Goal: Information Seeking & Learning: Find specific page/section

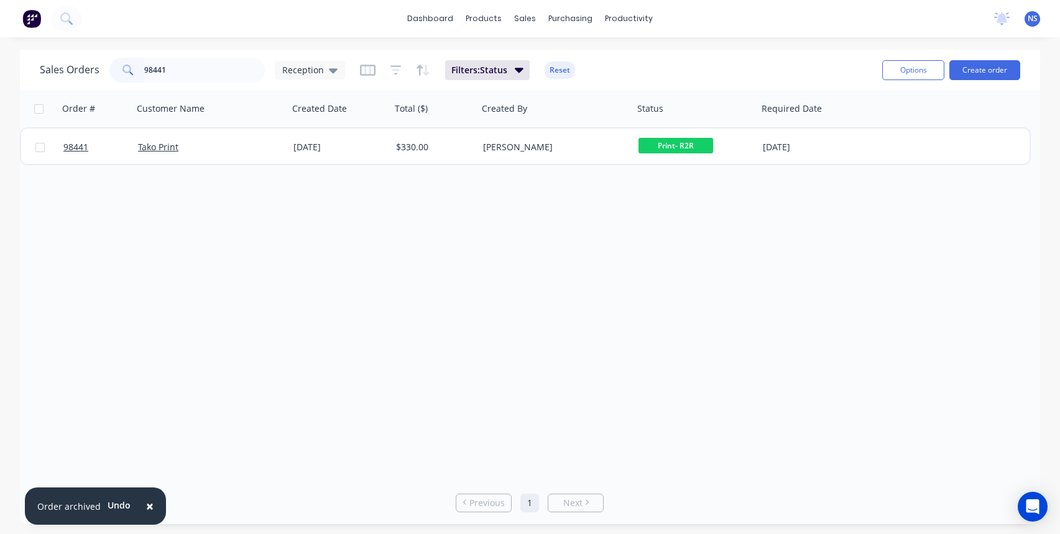
click at [221, 78] on input "98441" at bounding box center [204, 70] width 121 height 25
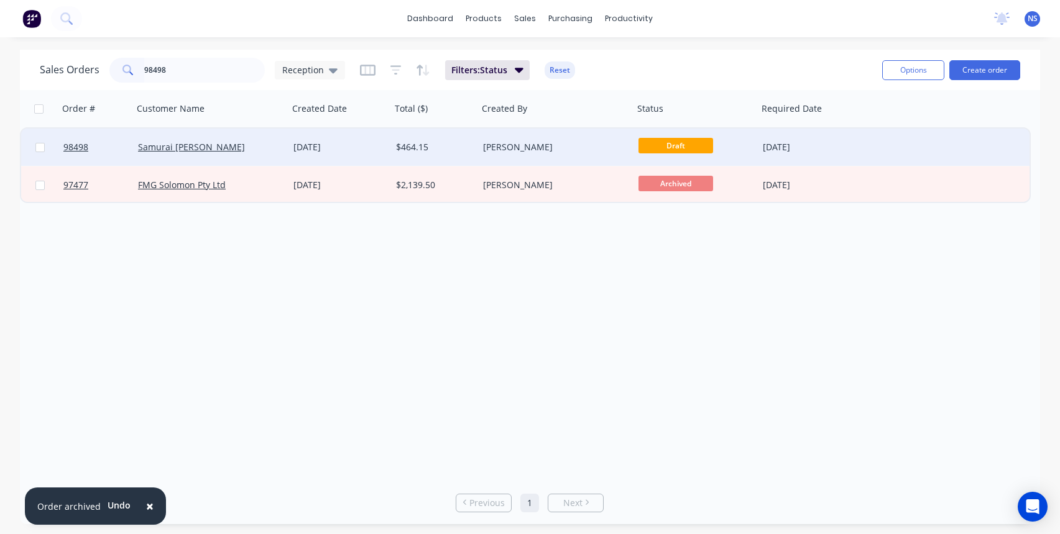
type input "98498"
click at [278, 144] on div "Samurai [PERSON_NAME]" at bounding box center [210, 147] width 145 height 12
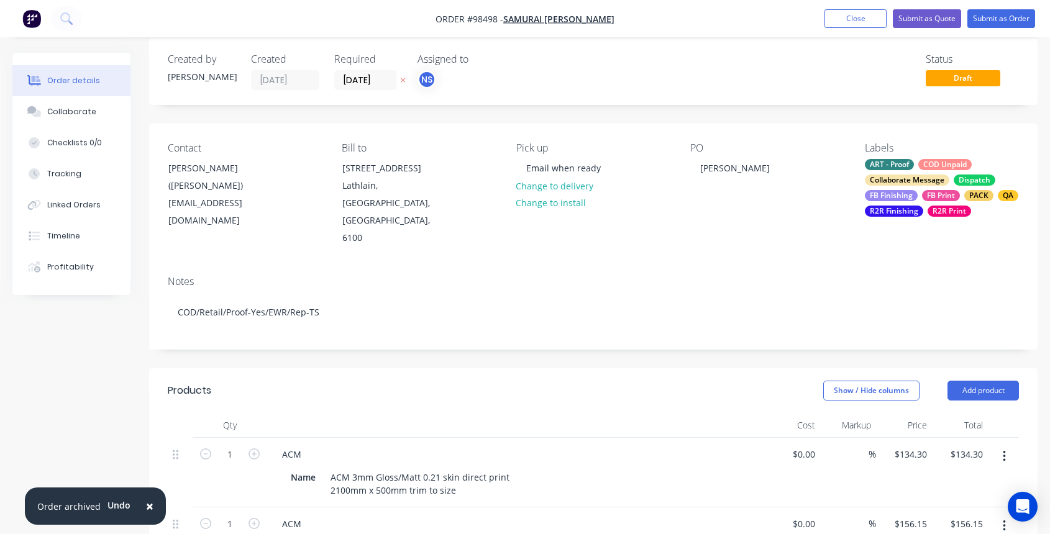
scroll to position [24, 0]
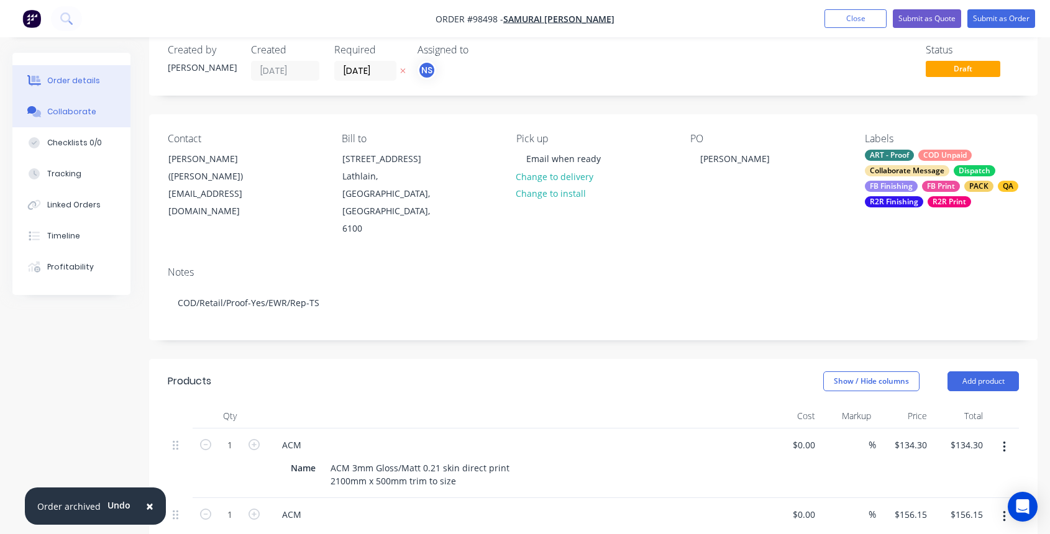
click at [63, 112] on div "Collaborate" at bounding box center [71, 111] width 49 height 11
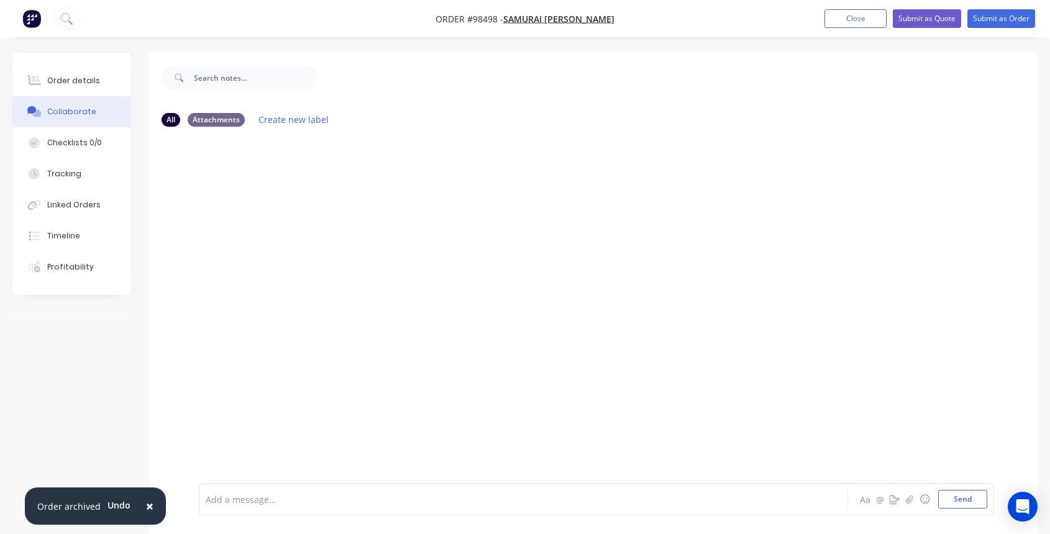
click at [229, 500] on div at bounding box center [499, 499] width 586 height 13
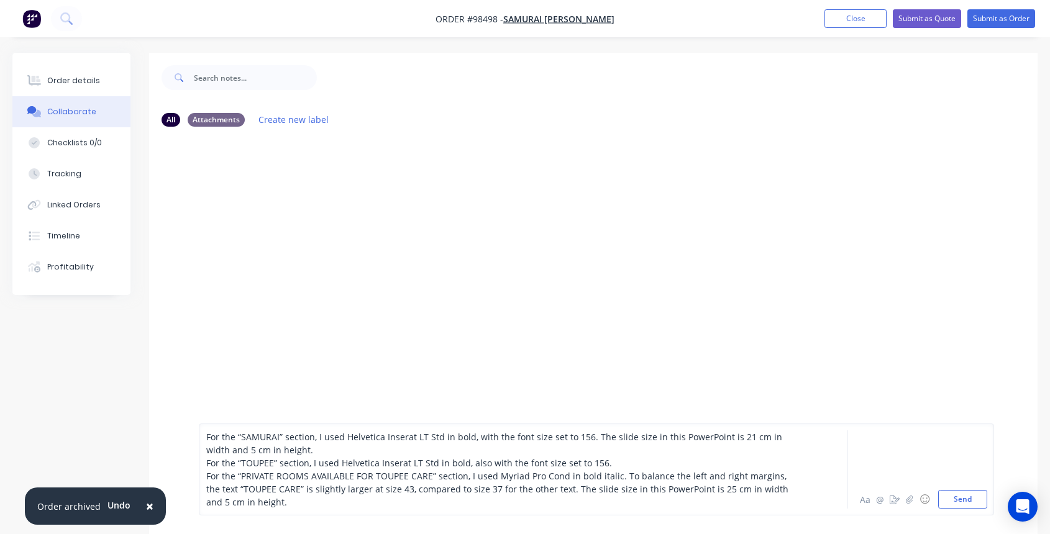
click at [204, 437] on div "For the “SAMURAI” section, I used Helvetica Inserat LT Std in bold, with the fo…" at bounding box center [596, 470] width 795 height 92
click at [204, 438] on div "For the “SAMURAI” section, I used Helvetica Inserat LT Std in bold, with the fo…" at bounding box center [596, 470] width 795 height 92
click at [207, 436] on span "For the “SAMURAI” section, I used Helvetica Inserat LT Std in bold, with the fo…" at bounding box center [495, 443] width 579 height 25
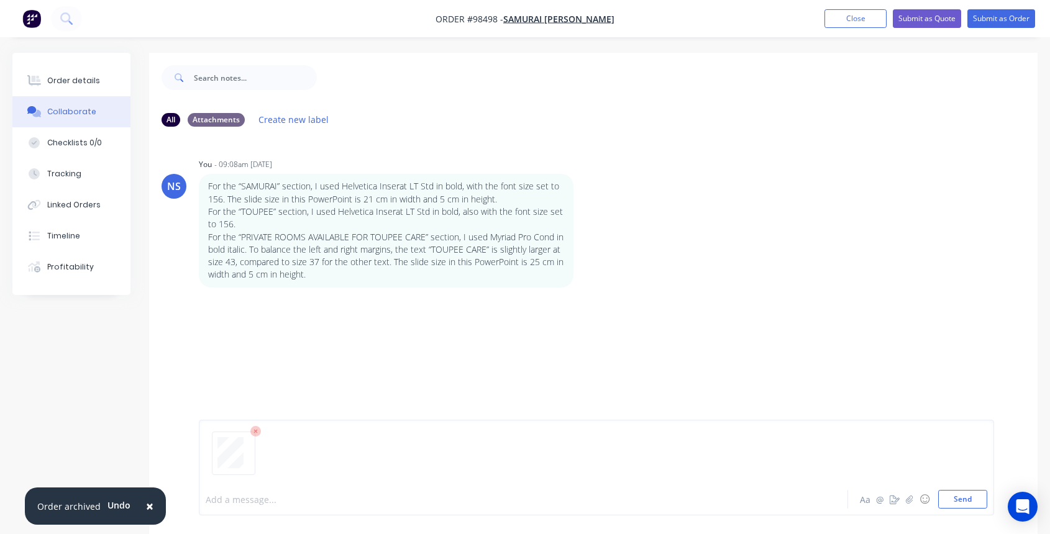
click at [257, 431] on icon at bounding box center [255, 431] width 11 height 11
click at [955, 498] on button "Send" at bounding box center [962, 499] width 49 height 19
click at [963, 502] on button "Send" at bounding box center [962, 499] width 49 height 19
click at [969, 501] on button "Send" at bounding box center [962, 499] width 49 height 19
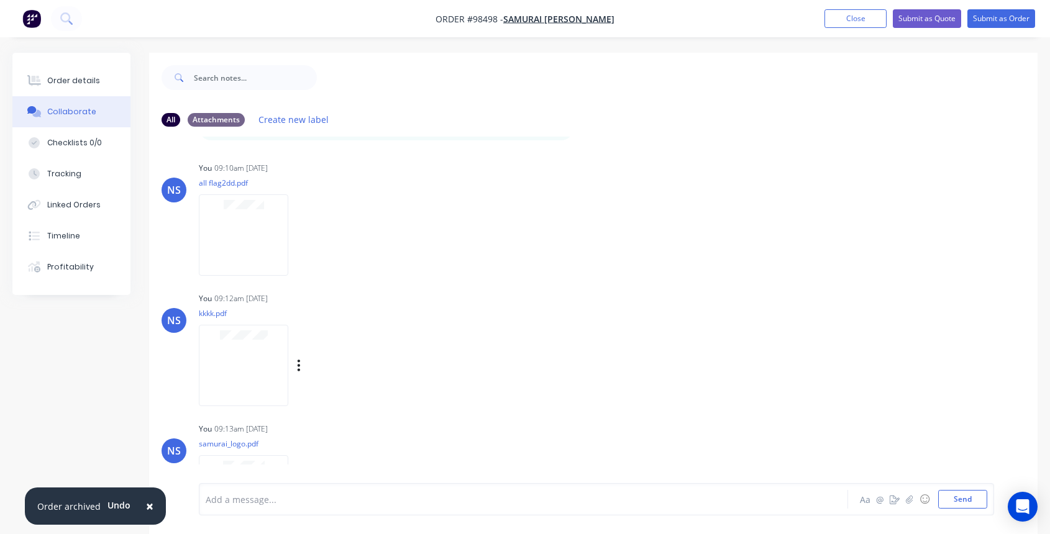
scroll to position [206, 0]
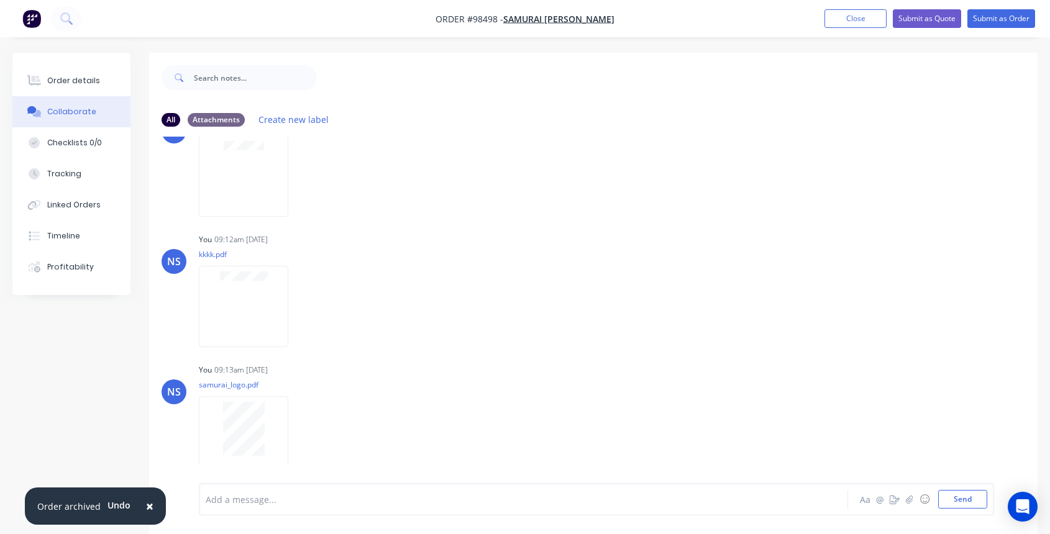
click at [253, 500] on div at bounding box center [499, 499] width 586 height 13
click at [69, 80] on div "Order details" at bounding box center [73, 80] width 53 height 11
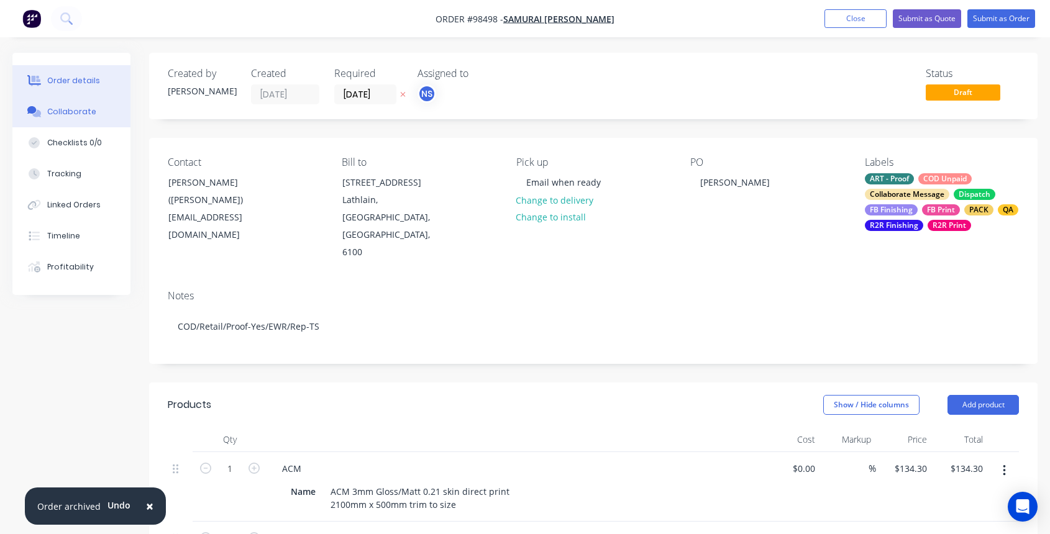
click at [86, 111] on div "Collaborate" at bounding box center [71, 111] width 49 height 11
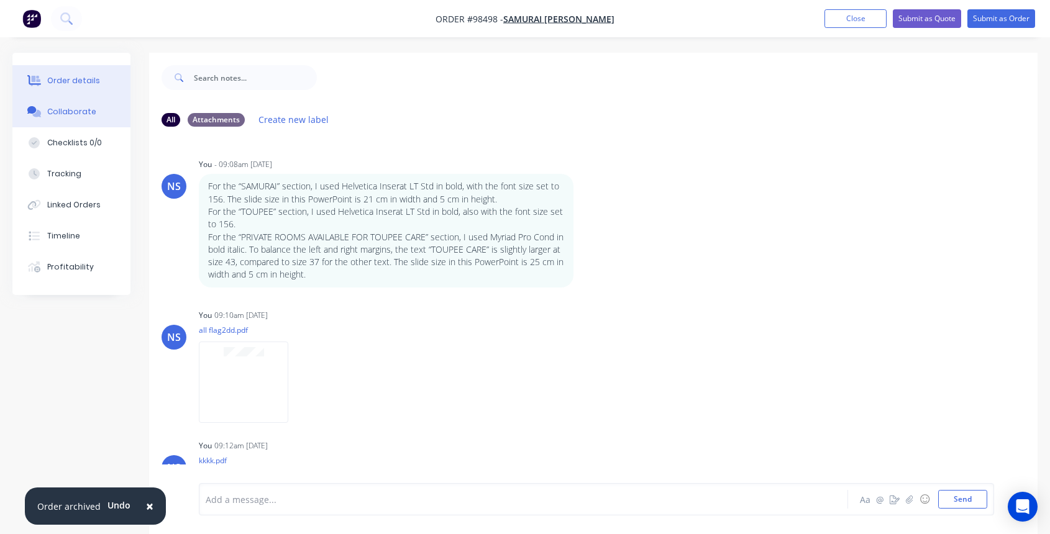
click at [81, 80] on div "Order details" at bounding box center [73, 80] width 53 height 11
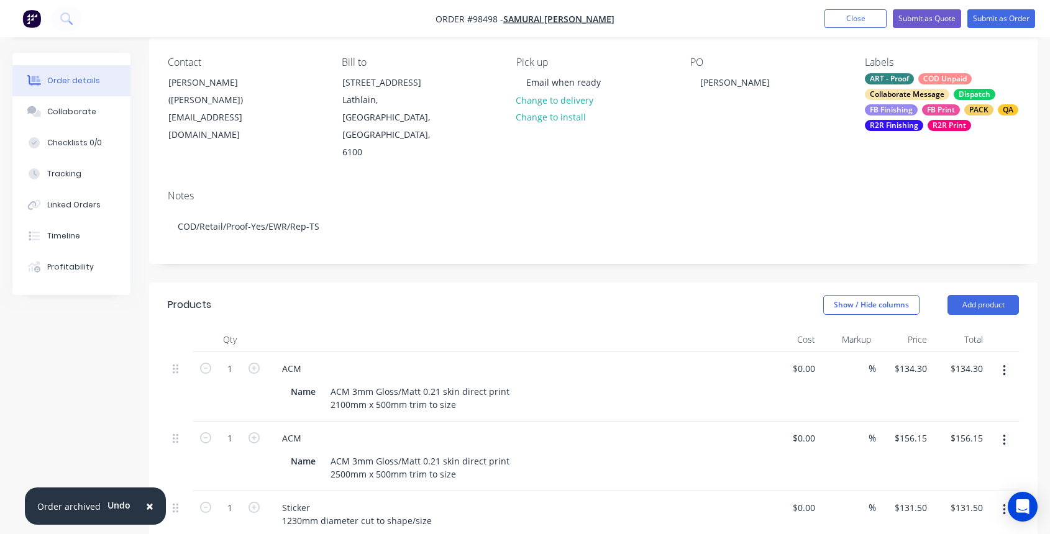
scroll to position [158, 0]
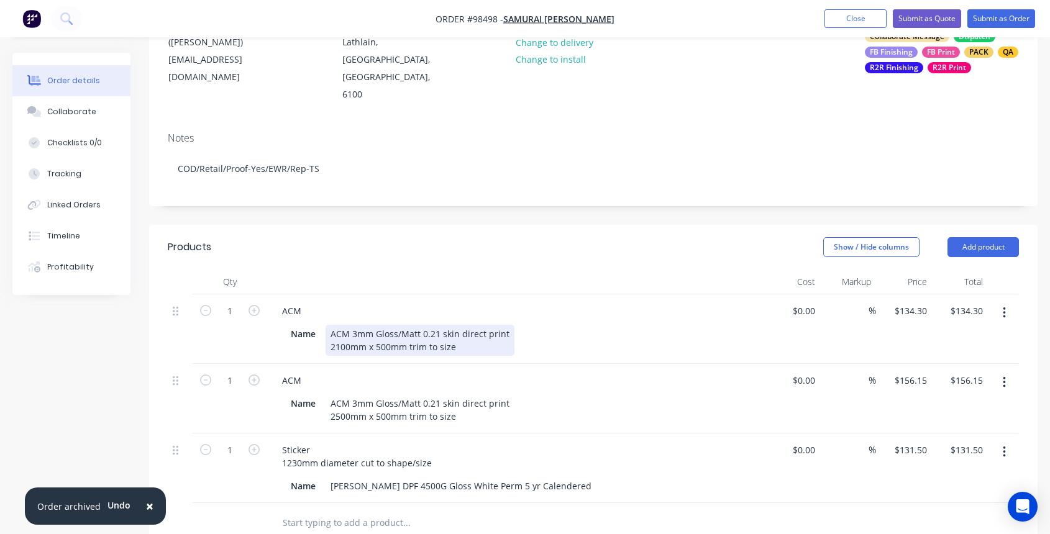
click at [460, 325] on div "ACM 3mm Gloss/Matt 0.21 skin direct print 2100mm x 500mm trim to size" at bounding box center [420, 340] width 189 height 31
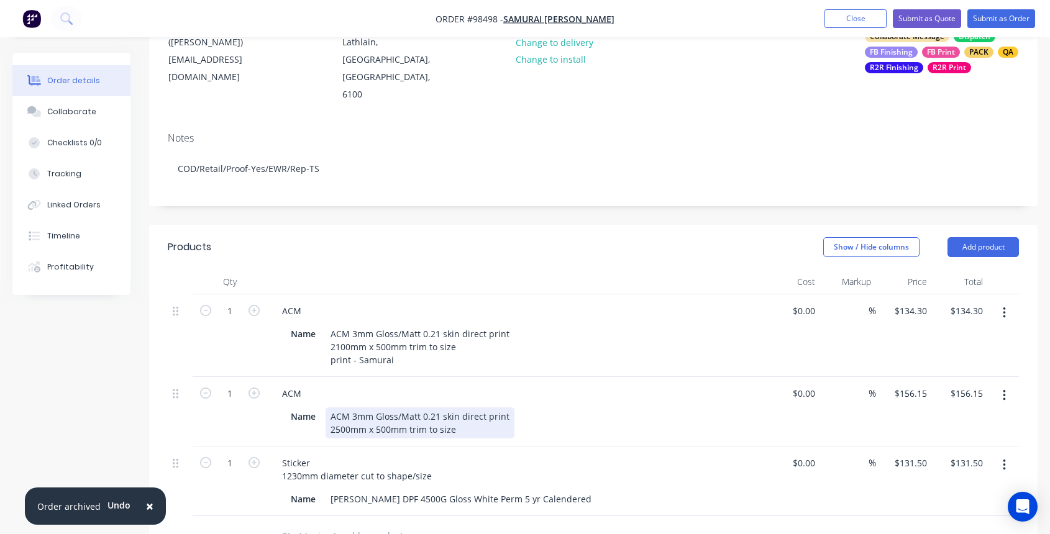
click at [462, 408] on div "ACM 3mm Gloss/Matt 0.21 skin direct print 2500mm x 500mm trim to size" at bounding box center [420, 423] width 189 height 31
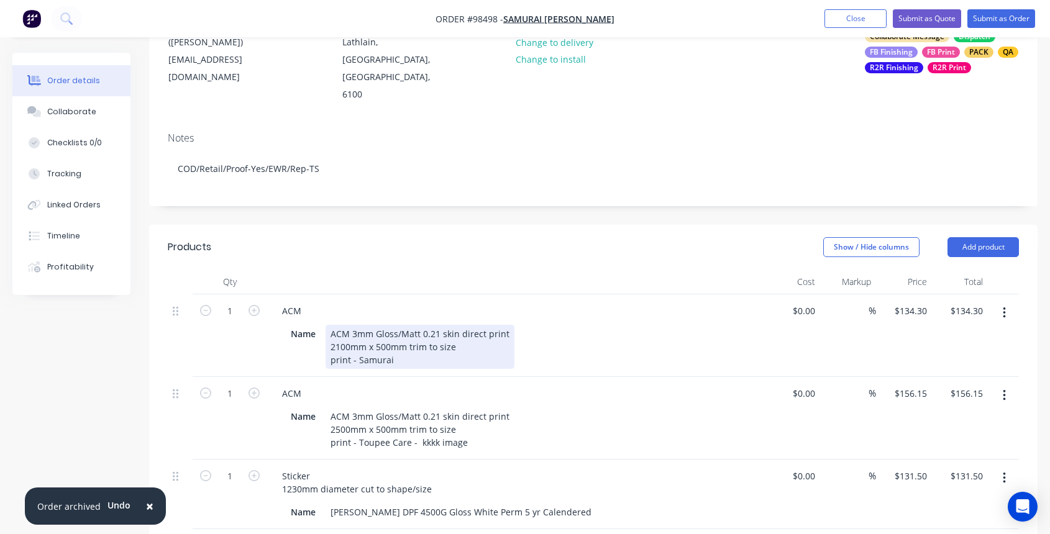
click at [398, 328] on div "ACM 3mm Gloss/Matt 0.21 skin direct print 2100mm x 500mm trim to size print - S…" at bounding box center [420, 347] width 189 height 44
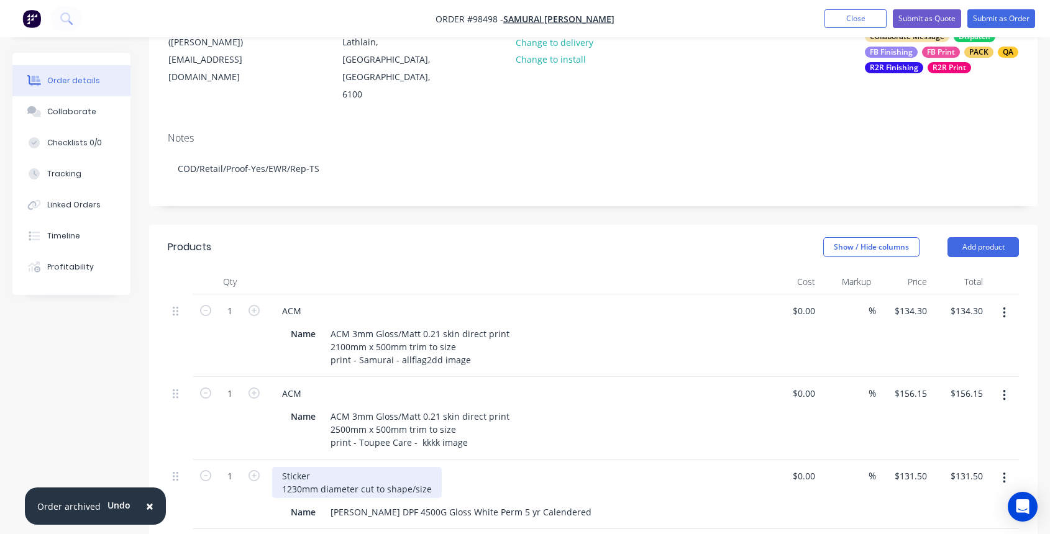
click at [436, 467] on div "Sticker 1230mm diameter cut to shape/size" at bounding box center [357, 482] width 170 height 31
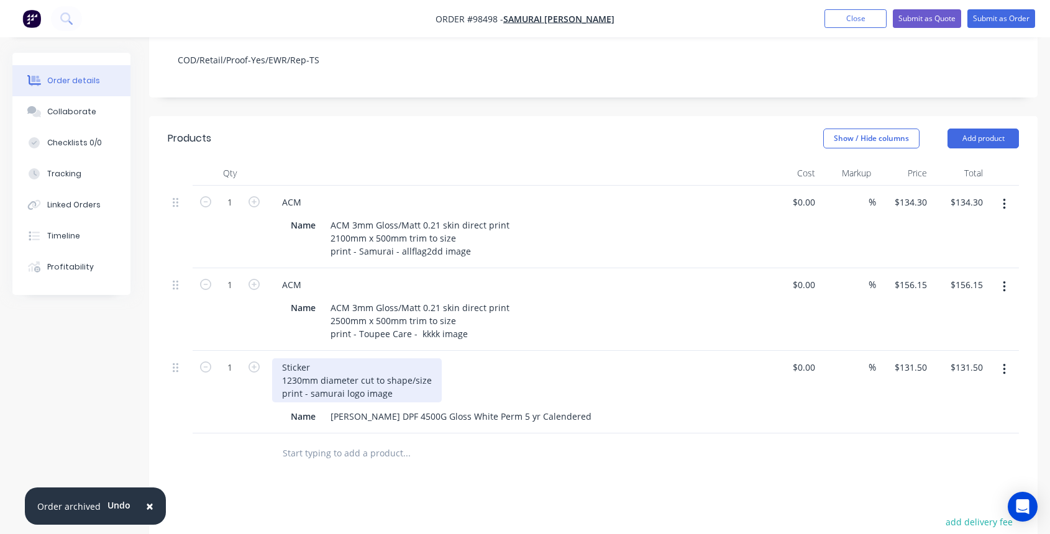
scroll to position [283, 0]
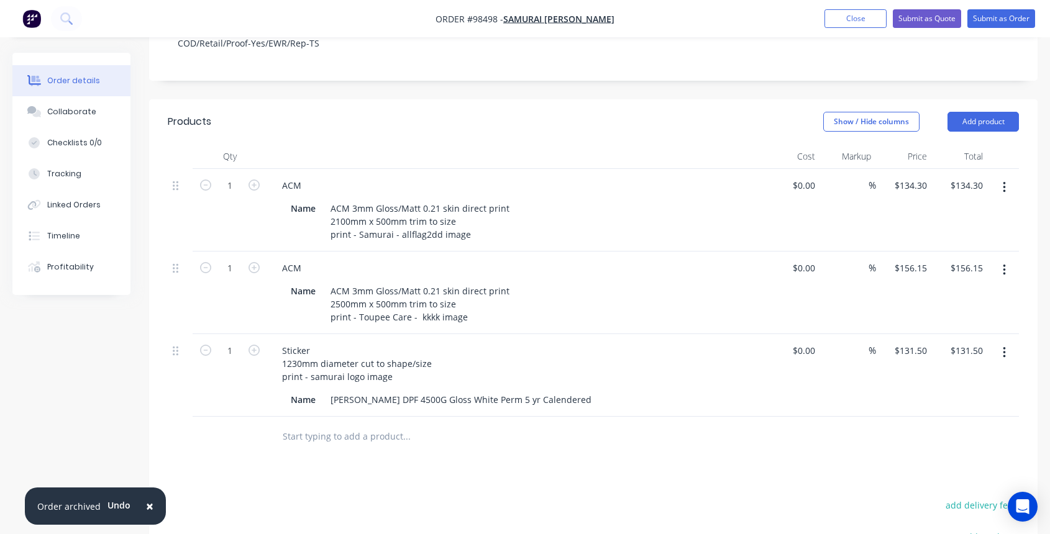
click at [351, 424] on input "text" at bounding box center [406, 436] width 249 height 25
click at [994, 112] on button "Add product" at bounding box center [983, 122] width 71 height 20
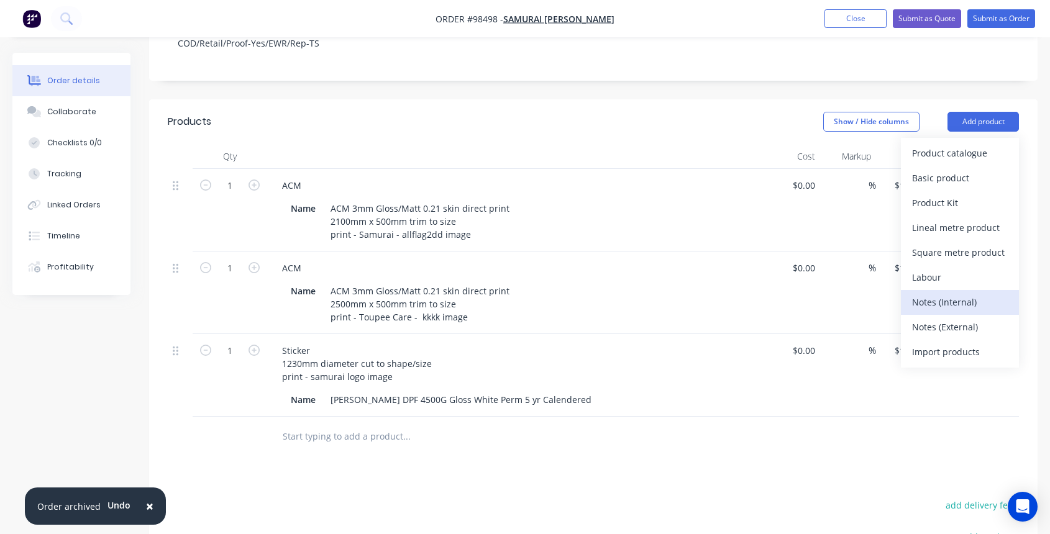
click at [947, 293] on div "Notes (Internal)" at bounding box center [960, 302] width 96 height 18
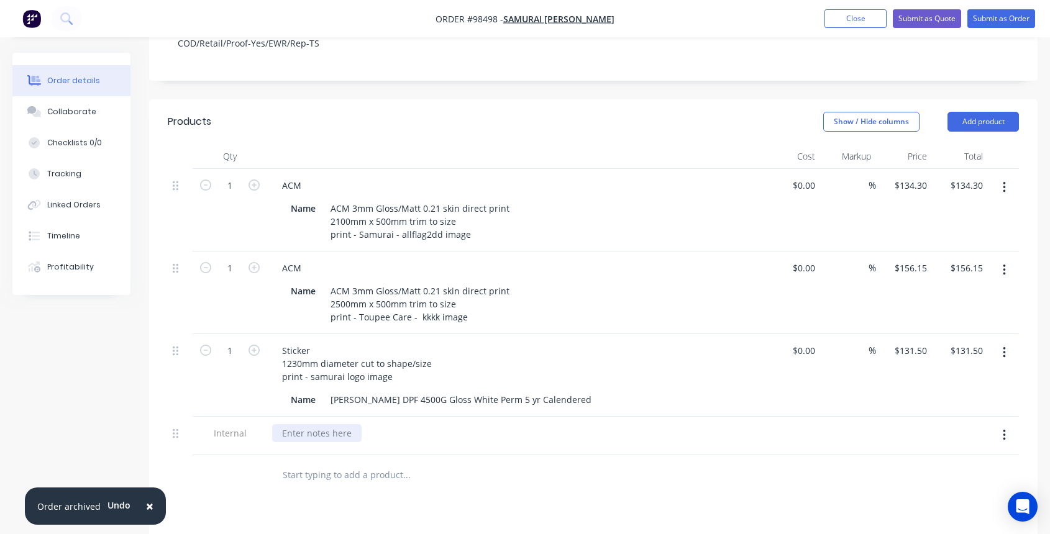
click at [324, 424] on div at bounding box center [316, 433] width 89 height 18
click at [393, 424] on div "Artwork in collab with specs meant to be print" at bounding box center [378, 433] width 213 height 18
click at [470, 424] on div "Artwork in collab with specs, meant to be print" at bounding box center [379, 433] width 214 height 18
drag, startPoint x: 354, startPoint y: 402, endPoint x: 397, endPoint y: 401, distance: 43.5
click at [397, 424] on div "Artwork in collab with specs, meant to be print ready" at bounding box center [392, 433] width 240 height 18
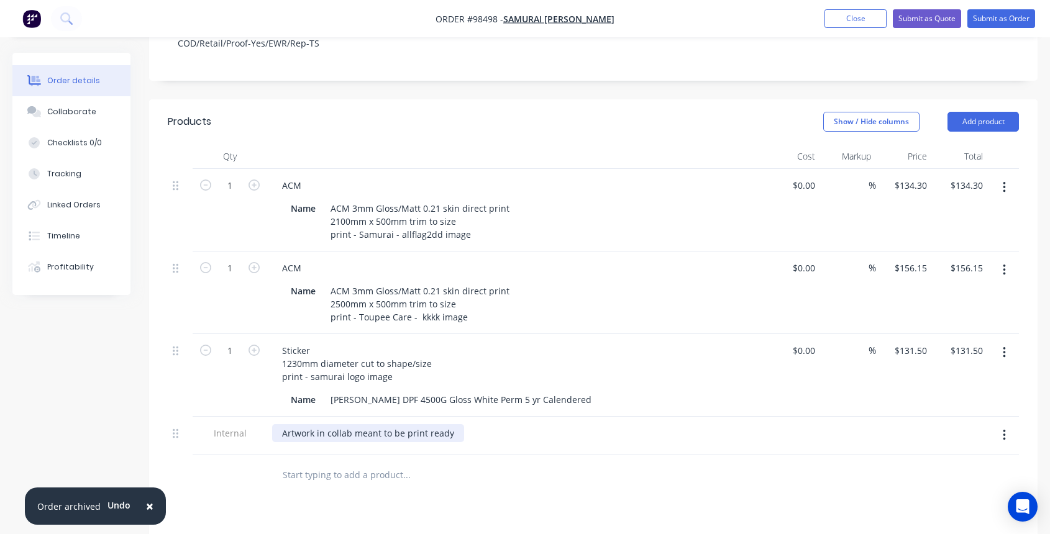
click at [453, 424] on div "Artwork in collab meant to be print ready" at bounding box center [368, 433] width 192 height 18
click at [565, 424] on div "Artwork in collab meant to be print ready but has also provided specs" at bounding box center [427, 433] width 311 height 18
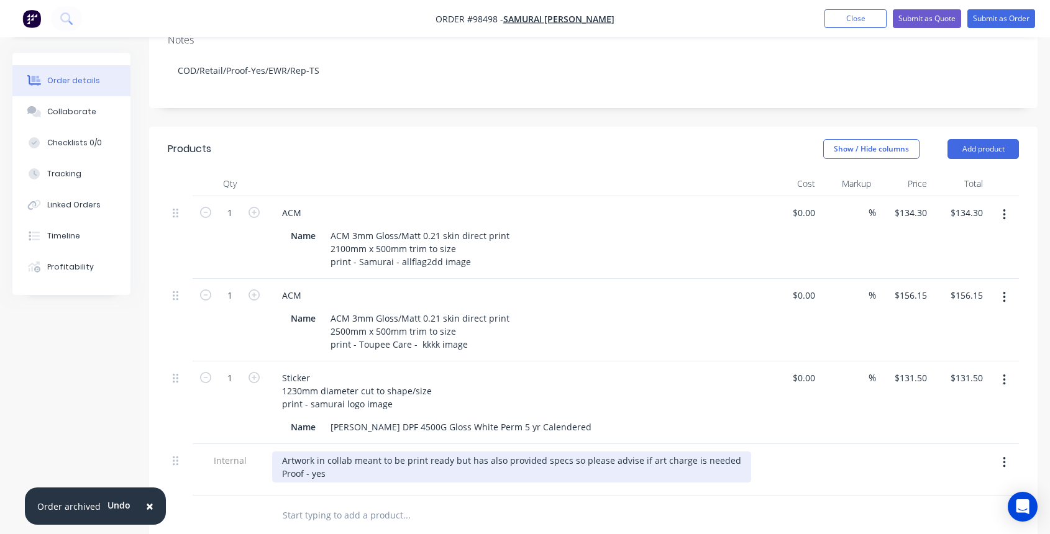
scroll to position [234, 0]
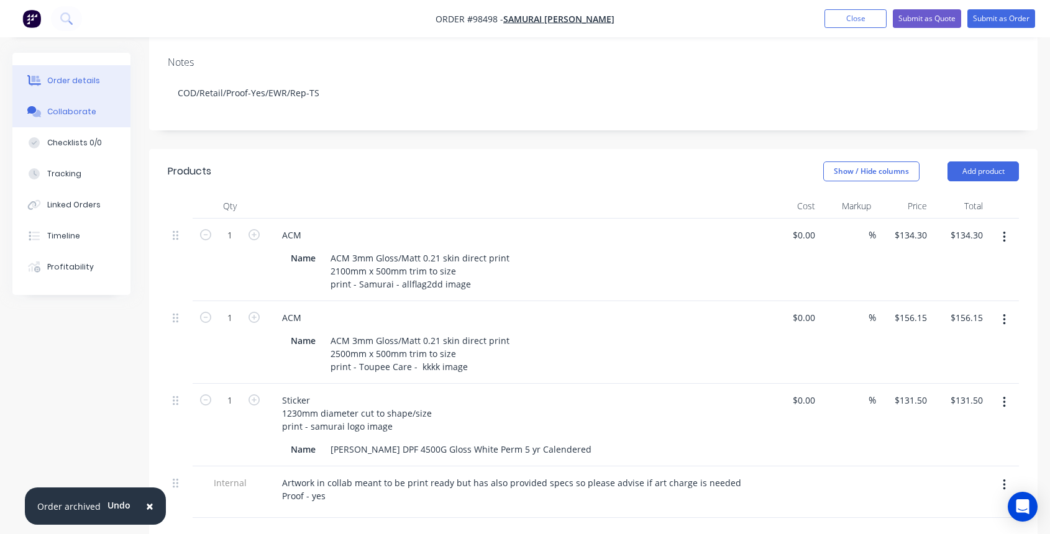
click at [89, 117] on div "Collaborate" at bounding box center [71, 111] width 49 height 11
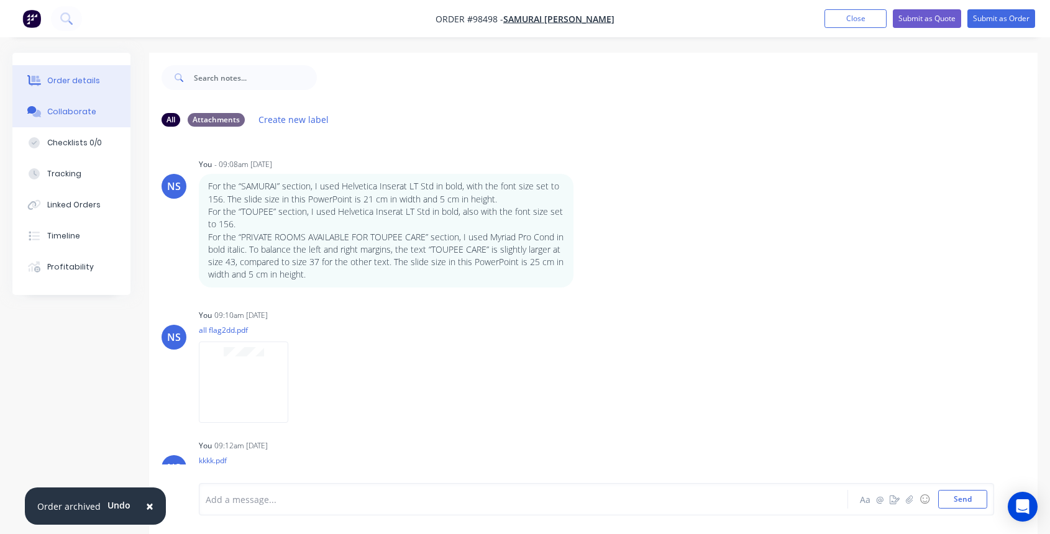
click at [69, 75] on div "Order details" at bounding box center [73, 80] width 53 height 11
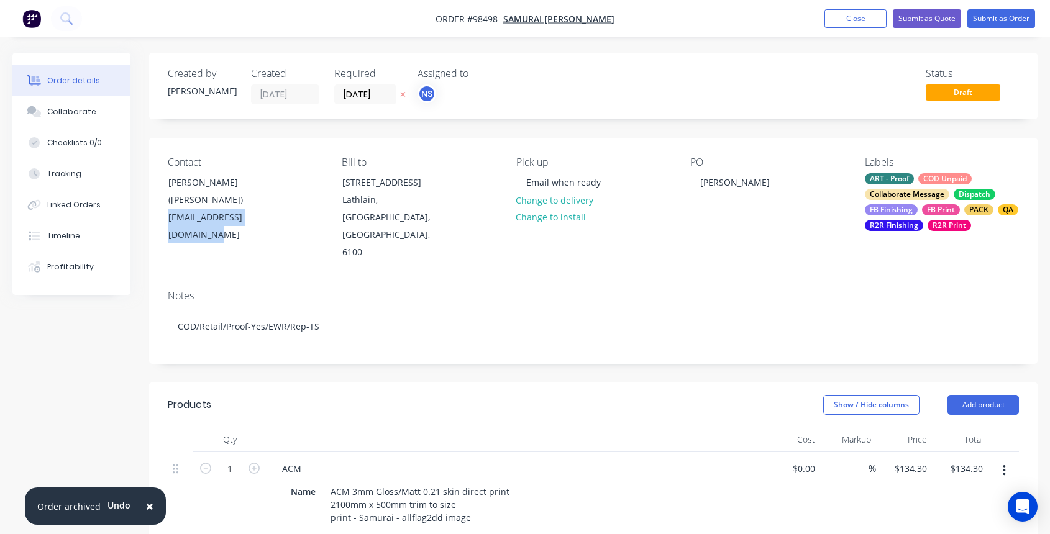
drag, startPoint x: 168, startPoint y: 203, endPoint x: 300, endPoint y: 201, distance: 131.1
click at [300, 201] on div "Contact [PERSON_NAME]([PERSON_NAME]) [EMAIL_ADDRESS][DOMAIN_NAME]" at bounding box center [245, 209] width 154 height 105
copy div "[EMAIL_ADDRESS][DOMAIN_NAME]"
click at [868, 22] on button "Close" at bounding box center [856, 18] width 62 height 19
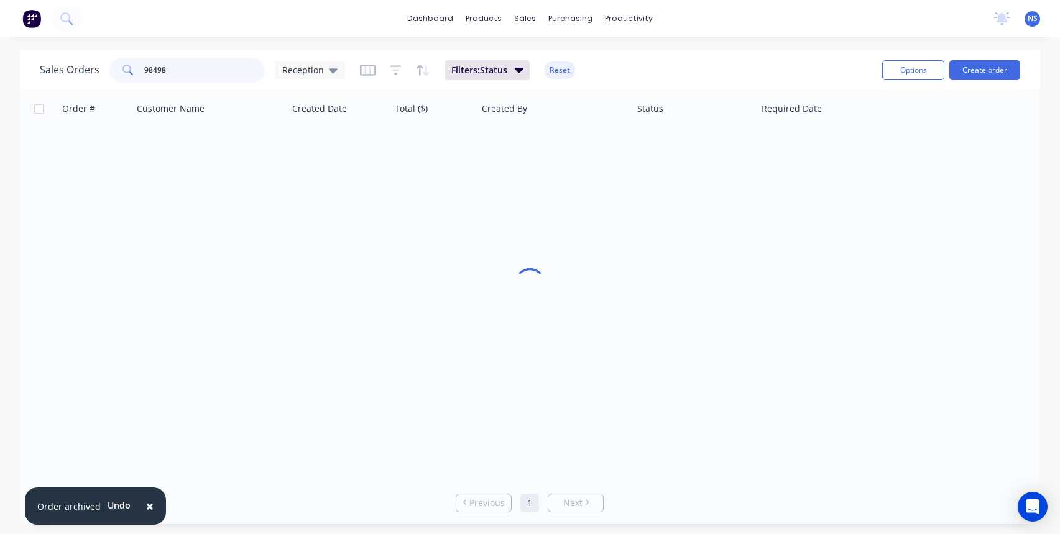
click at [181, 70] on input "98498" at bounding box center [204, 70] width 121 height 25
type input "98401"
drag, startPoint x: 193, startPoint y: 69, endPoint x: 126, endPoint y: 61, distance: 67.0
click at [126, 61] on div "98401" at bounding box center [186, 70] width 155 height 25
type input "derby wizard"
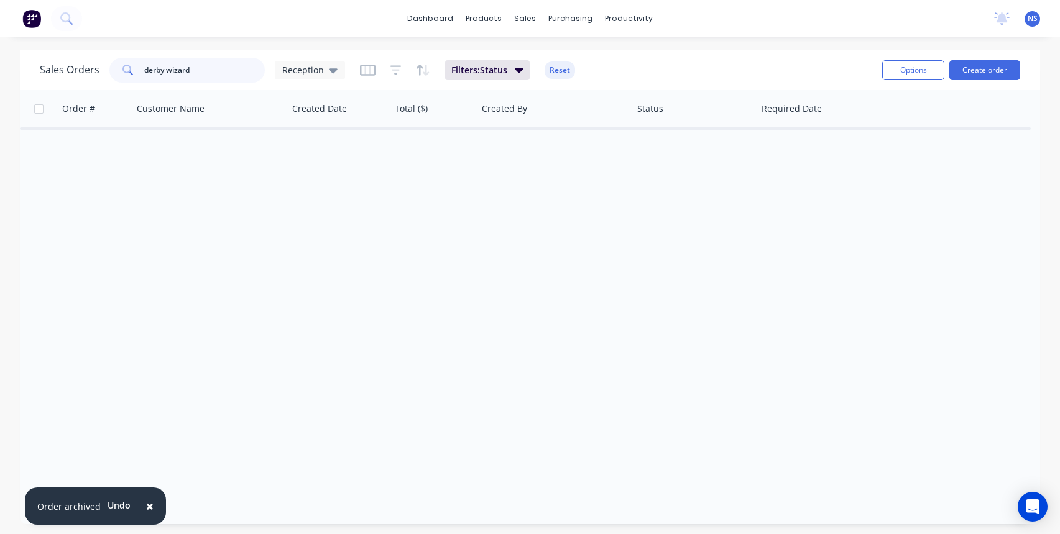
drag, startPoint x: 198, startPoint y: 71, endPoint x: 136, endPoint y: 70, distance: 61.5
click at [137, 70] on div "derby wizard" at bounding box center [186, 70] width 155 height 25
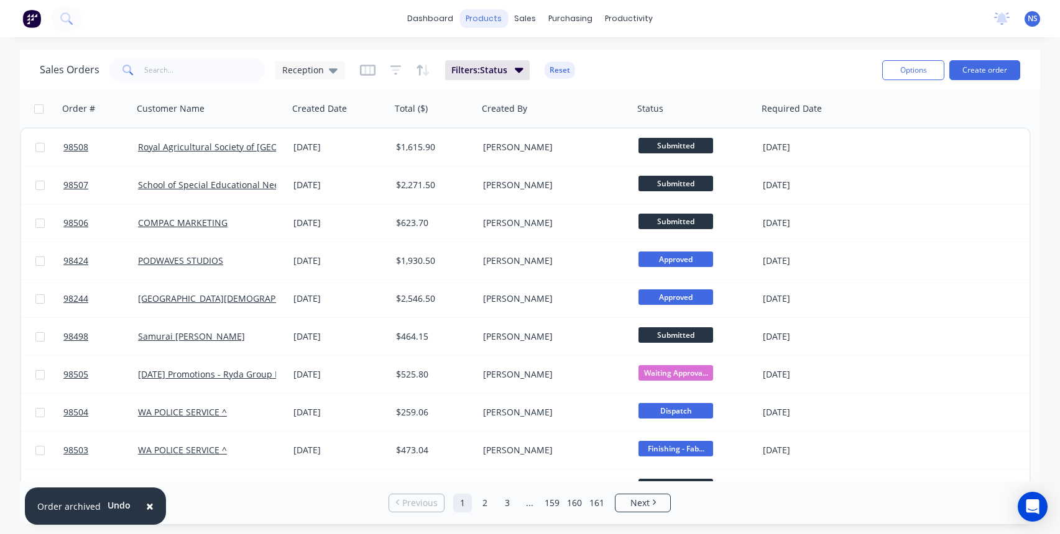
click at [487, 19] on div "products" at bounding box center [483, 18] width 48 height 19
click at [518, 58] on div "Product Catalogue" at bounding box center [538, 59] width 77 height 11
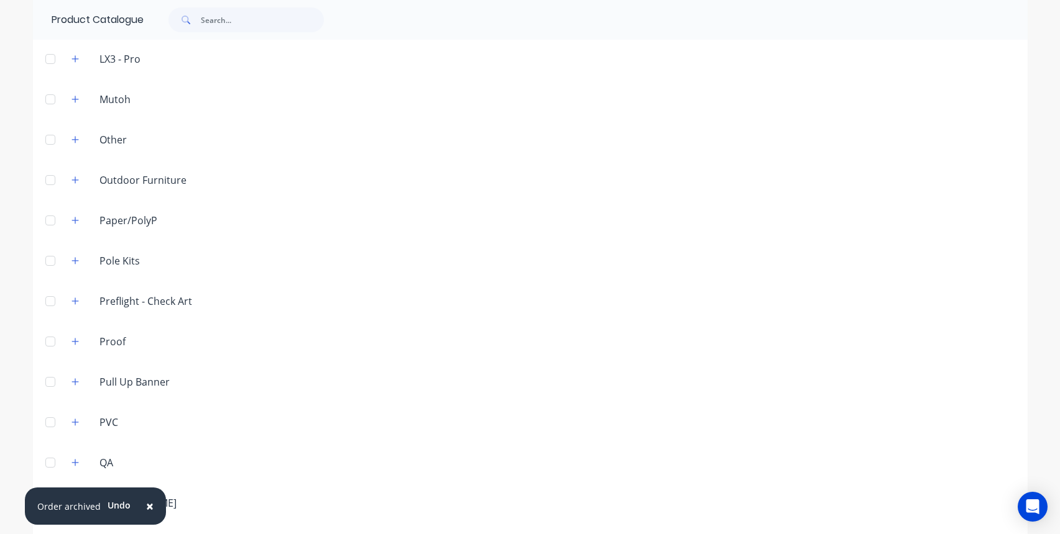
scroll to position [1012, 0]
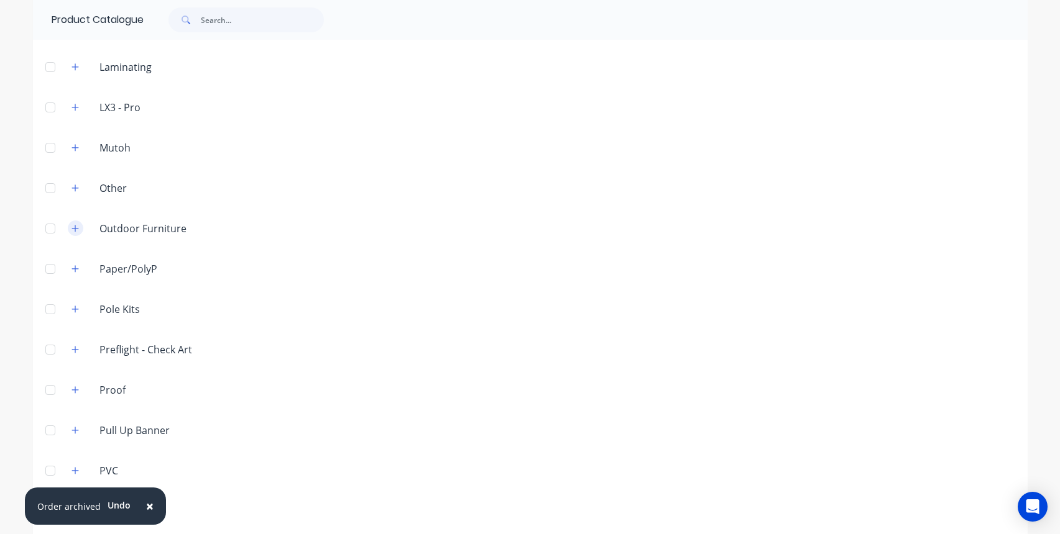
click at [71, 229] on icon "button" at bounding box center [74, 228] width 7 height 9
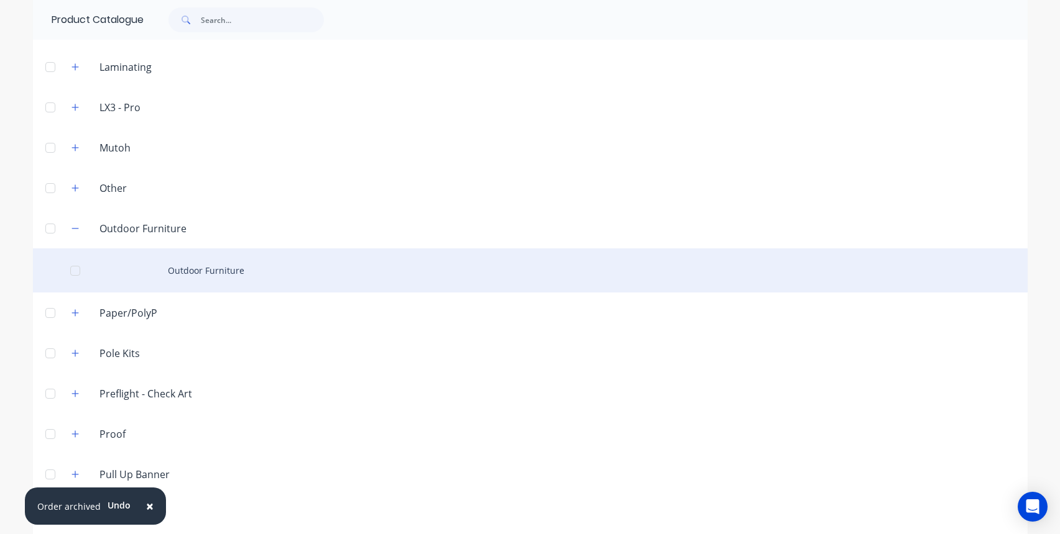
click at [188, 270] on div "Outdoor Furniture" at bounding box center [530, 271] width 994 height 44
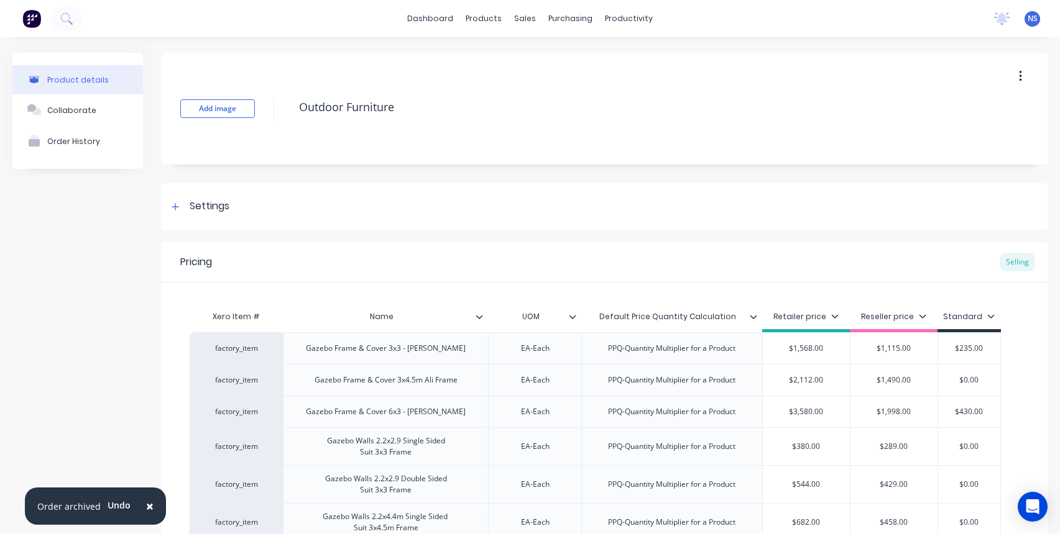
type textarea "x"
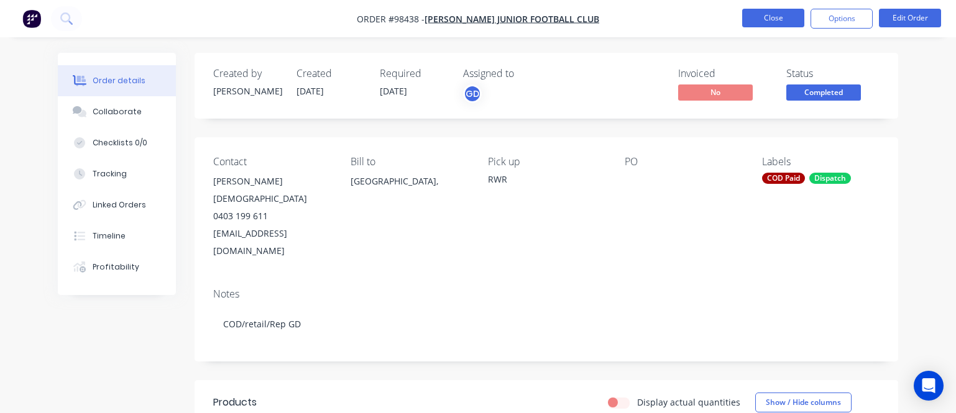
click at [786, 16] on button "Close" at bounding box center [773, 18] width 62 height 19
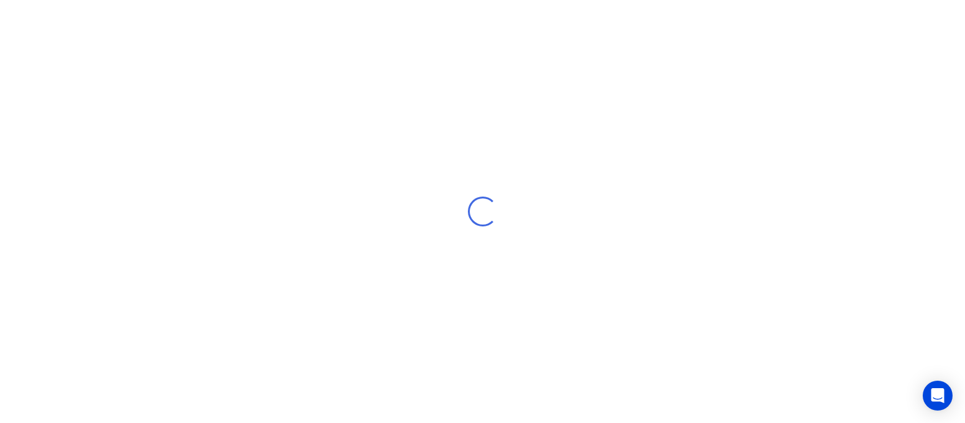
click at [188, 66] on div "Loading..." at bounding box center [482, 211] width 965 height 423
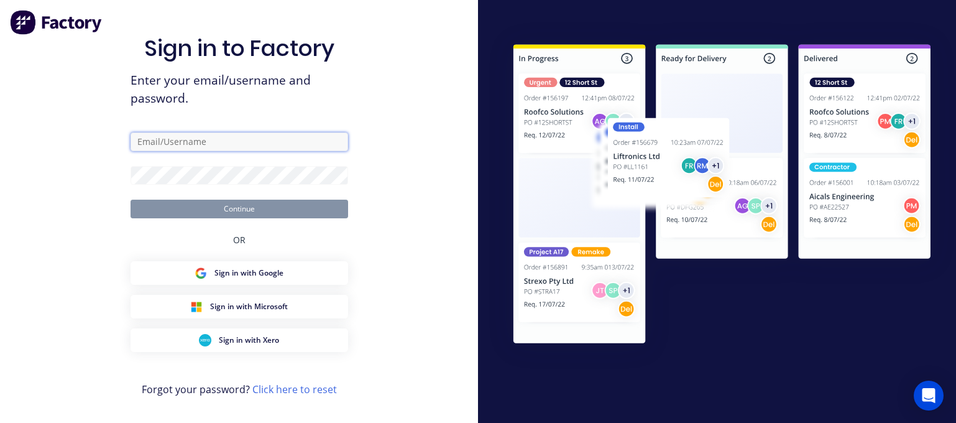
click at [193, 147] on input "text" at bounding box center [238, 141] width 217 height 19
type input "reception@allflags.com.au"
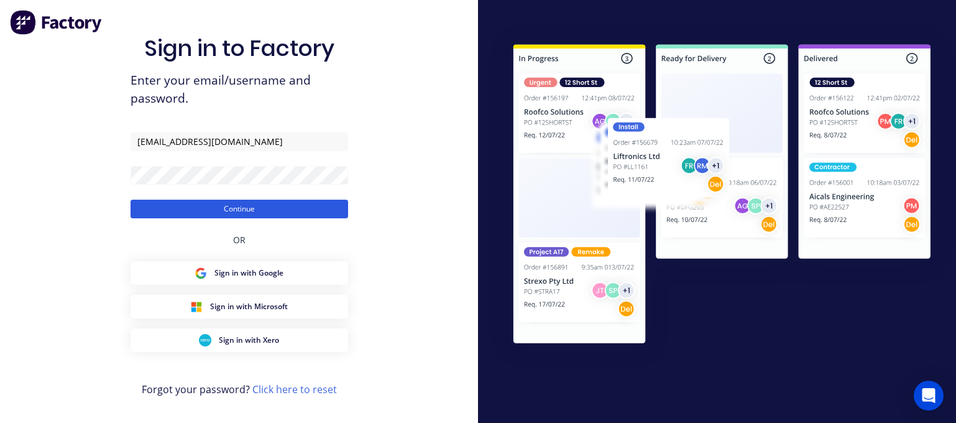
click at [220, 209] on button "Continue" at bounding box center [238, 208] width 217 height 19
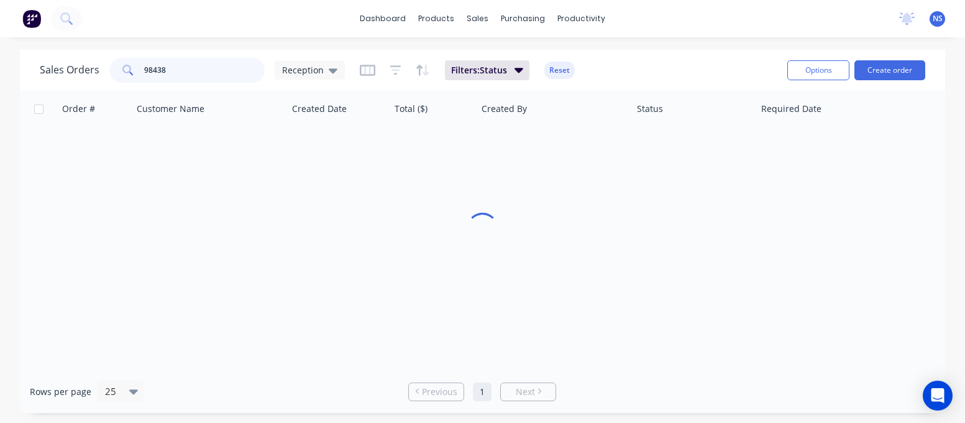
click at [186, 71] on input "98438" at bounding box center [204, 70] width 121 height 25
drag, startPoint x: 154, startPoint y: 67, endPoint x: 126, endPoint y: 65, distance: 28.7
click at [129, 63] on div "98438" at bounding box center [186, 70] width 155 height 25
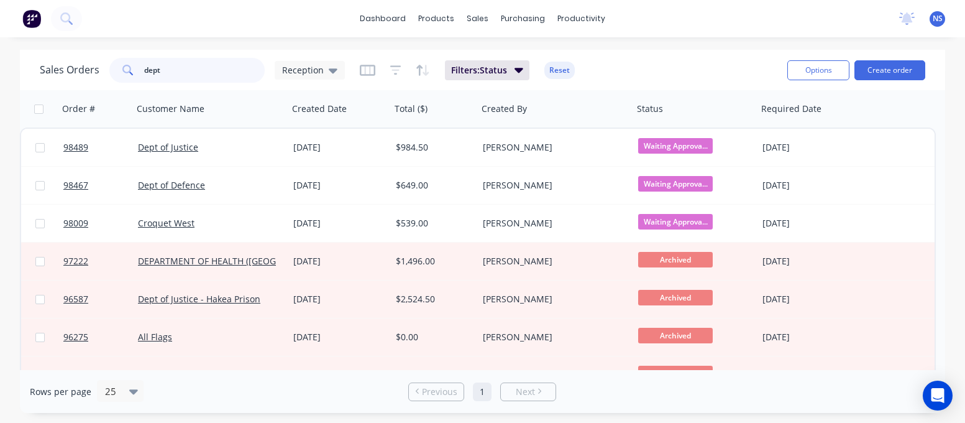
type input "dept"
